Goal: Task Accomplishment & Management: Use online tool/utility

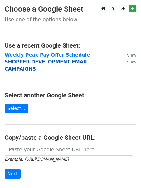
click at [15, 62] on strong "SHOPPER DEVELOPMENT EMAIL CAMPAIGNS" at bounding box center [47, 65] width 84 height 13
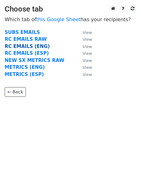
click at [20, 47] on strong "RC EMAILS (ENG)" at bounding box center [27, 47] width 45 height 6
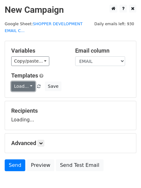
click at [14, 87] on link "Load..." at bounding box center [23, 87] width 24 height 10
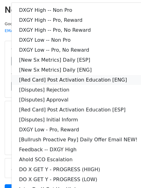
click at [62, 81] on link "[Red Card] Post Activation Education [ENG]" at bounding box center [79, 80] width 134 height 10
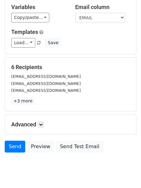
scroll to position [61, 0]
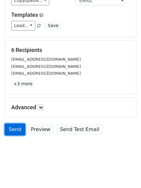
click at [17, 126] on link "Send" at bounding box center [15, 130] width 21 height 12
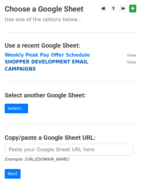
click at [41, 62] on strong "SHOPPER DEVELOPMENT EMAIL CAMPAIGNS" at bounding box center [47, 65] width 84 height 13
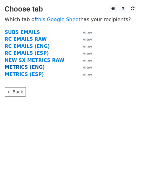
click at [27, 66] on strong "METRICS (ENG)" at bounding box center [25, 68] width 40 height 6
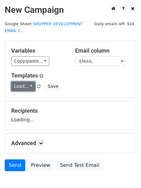
click at [19, 88] on link "Load..." at bounding box center [23, 87] width 24 height 10
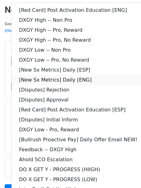
click at [32, 79] on link "[New Sx Metrics] Daily [ENG]" at bounding box center [79, 80] width 134 height 10
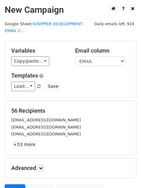
scroll to position [61, 0]
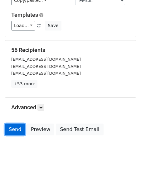
click at [10, 129] on link "Send" at bounding box center [15, 130] width 21 height 12
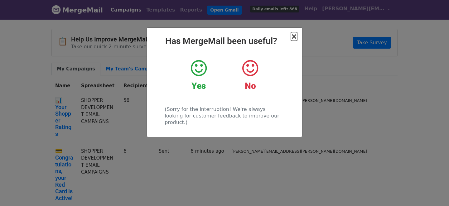
click at [295, 40] on span "×" at bounding box center [294, 36] width 6 height 9
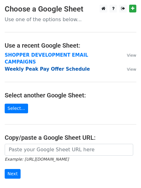
click at [21, 66] on strong "Weekly Peak Pay Offer Schedule" at bounding box center [47, 69] width 85 height 6
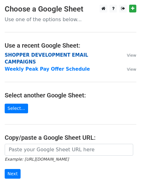
click at [21, 55] on strong "SHOPPER DEVELOPMENT EMAIL CAMPAIGNS" at bounding box center [47, 58] width 84 height 13
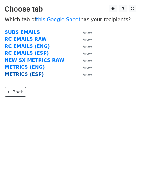
click at [17, 76] on strong "METRICS (ESP)" at bounding box center [24, 75] width 39 height 6
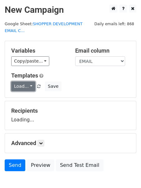
click at [15, 87] on link "Load..." at bounding box center [23, 87] width 24 height 10
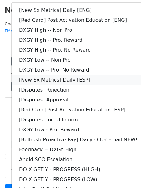
click at [30, 78] on link "[New Sx Metrics] Daily [ESP]" at bounding box center [79, 80] width 134 height 10
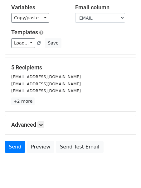
scroll to position [61, 0]
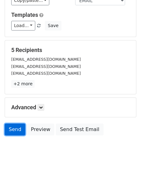
click at [10, 126] on link "Send" at bounding box center [15, 130] width 21 height 12
